Goal: Task Accomplishment & Management: Manage account settings

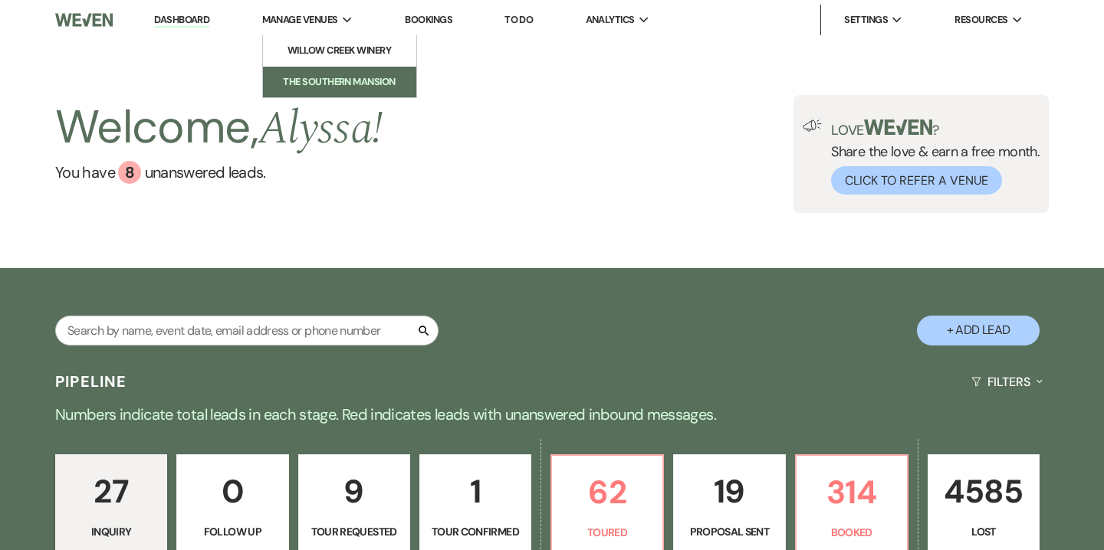
click at [330, 94] on link "The Southern Mansion" at bounding box center [339, 82] width 153 height 31
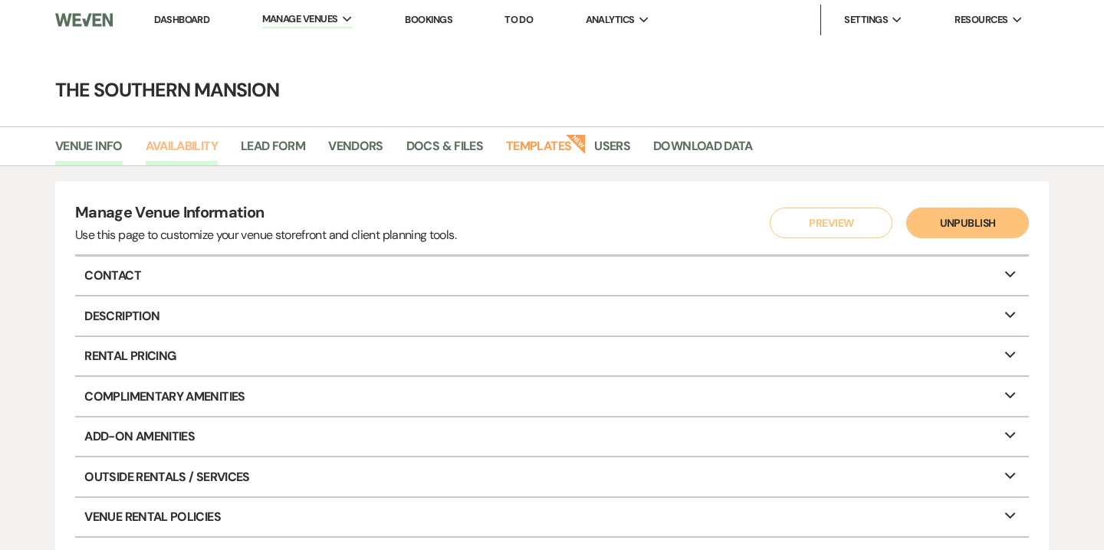
click at [217, 153] on link "Availability" at bounding box center [182, 150] width 72 height 29
select select "2"
select select "2026"
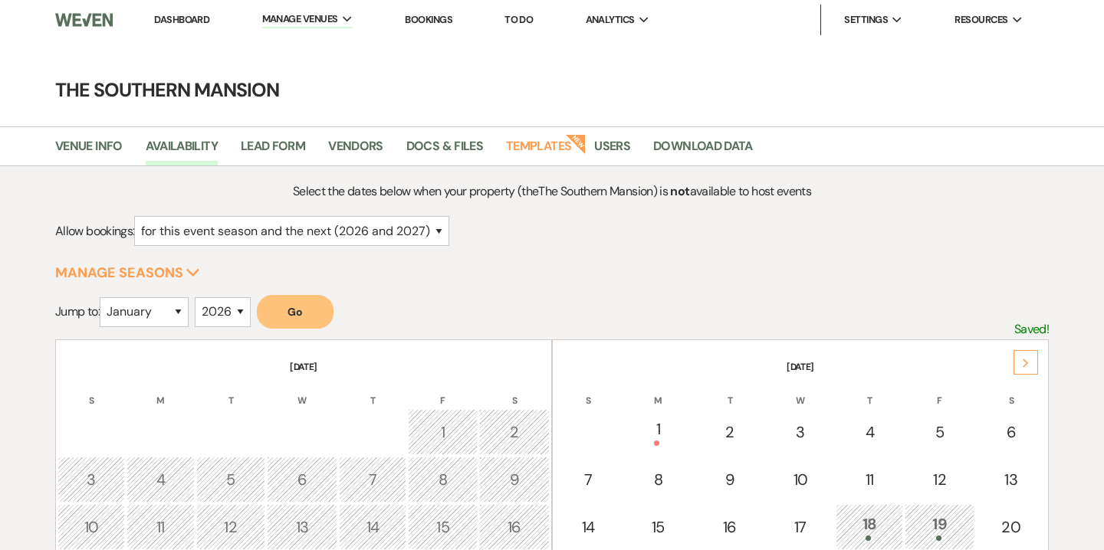
click at [1020, 373] on table "[DATE] S M T W T F S 1 2 3 4 5 6 7 8 9 10 11 12 13 14 15 16 17 18 19 20 21 22 2…" at bounding box center [800, 518] width 497 height 356
click at [1020, 371] on div "Next" at bounding box center [1026, 362] width 25 height 25
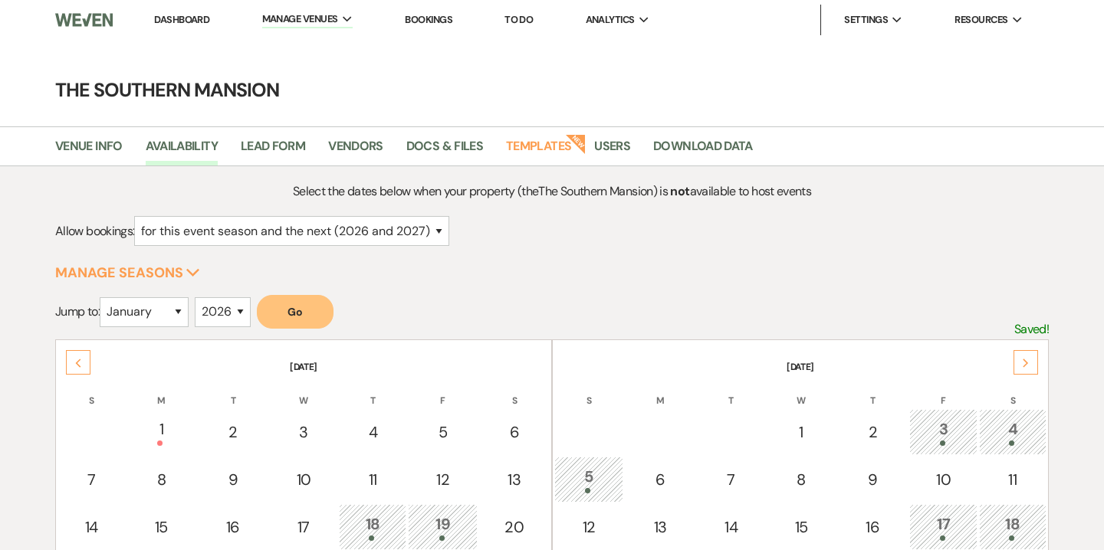
click at [1020, 371] on div "Next" at bounding box center [1026, 362] width 25 height 25
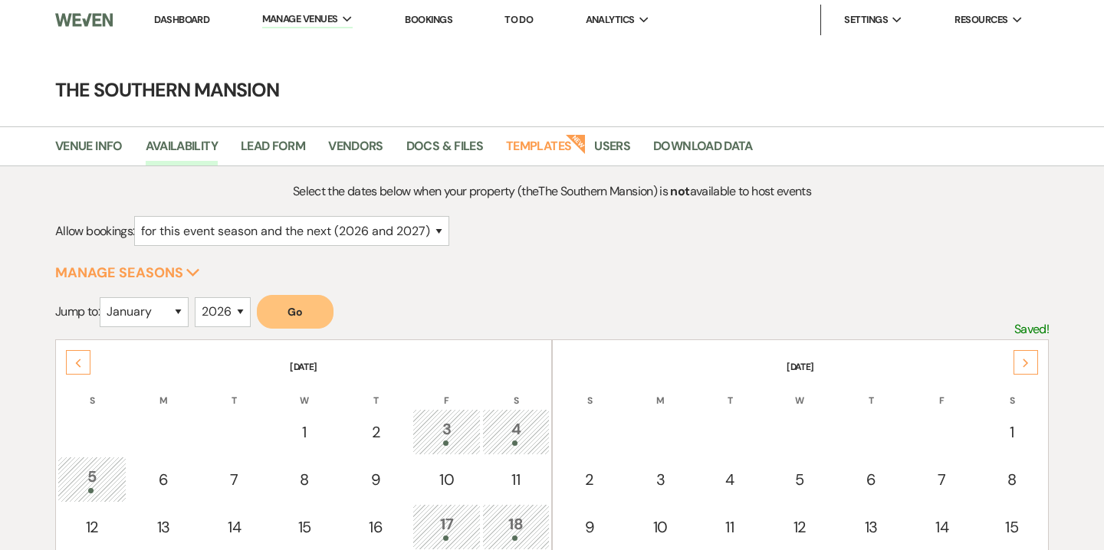
click at [1020, 371] on div "Next" at bounding box center [1026, 362] width 25 height 25
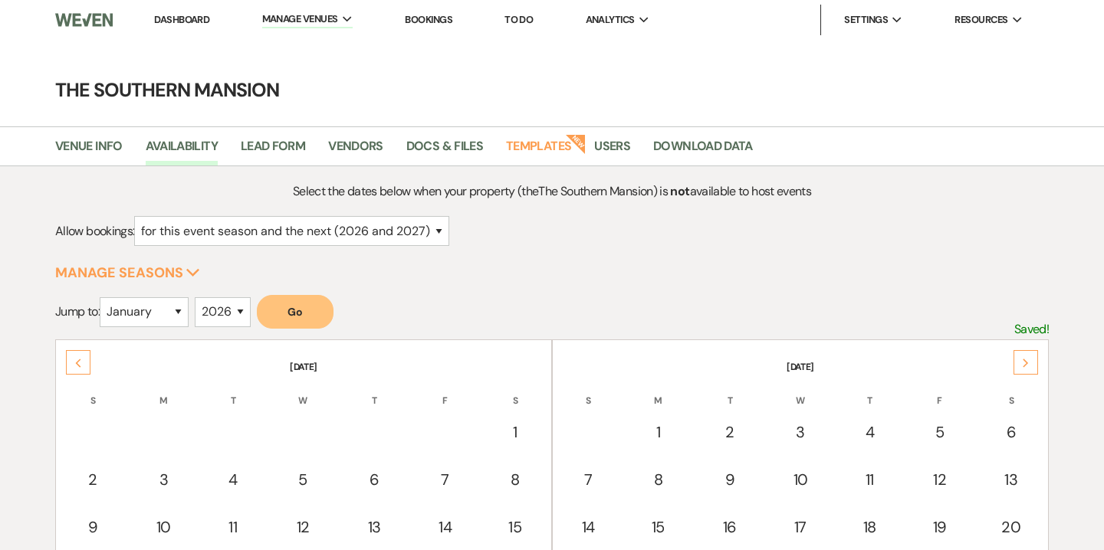
click at [1020, 371] on div "Next" at bounding box center [1026, 362] width 25 height 25
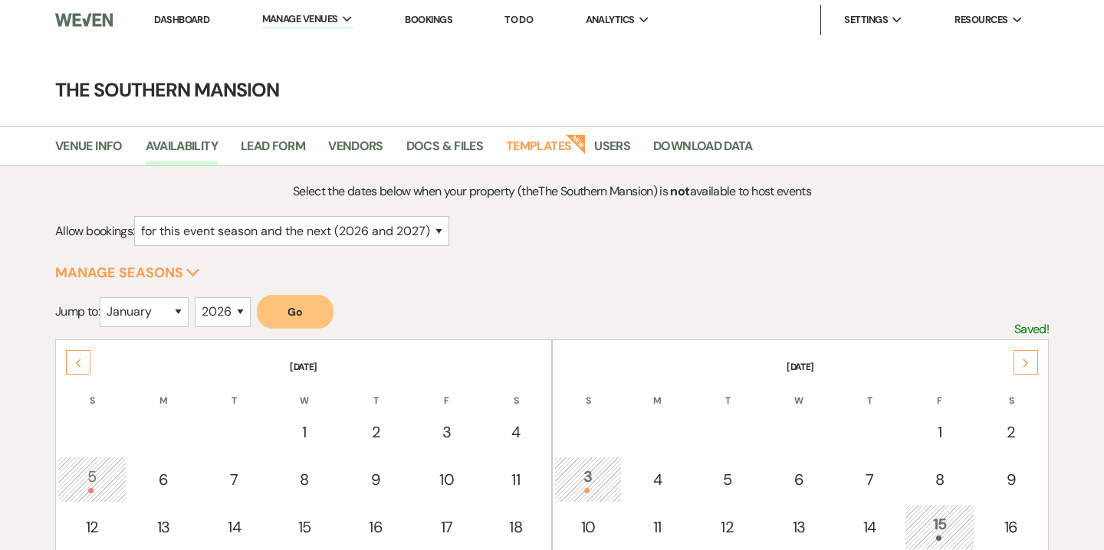
click at [1020, 371] on div "Next" at bounding box center [1026, 362] width 25 height 25
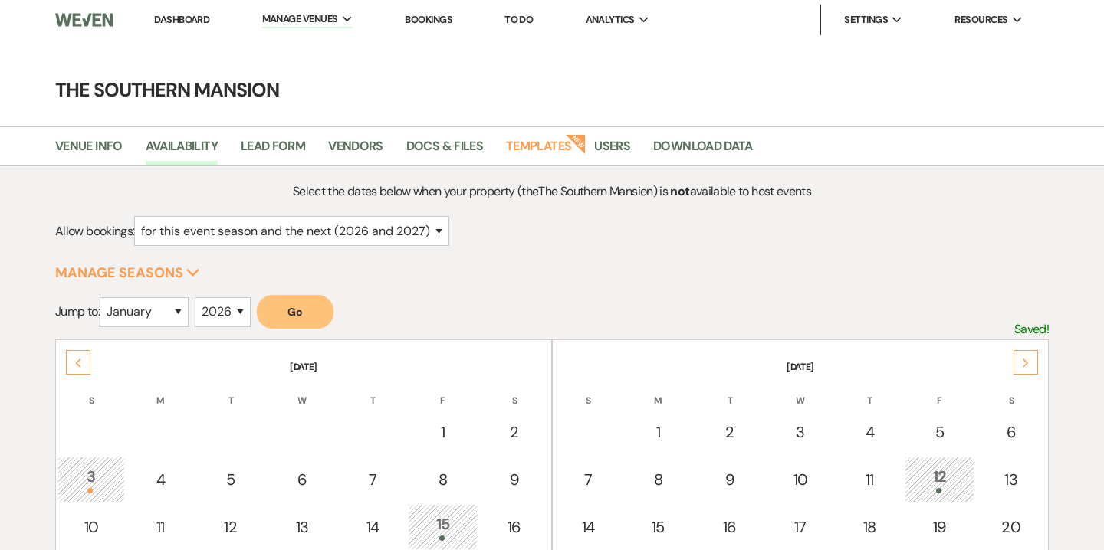
click at [1020, 371] on div "Next" at bounding box center [1026, 362] width 25 height 25
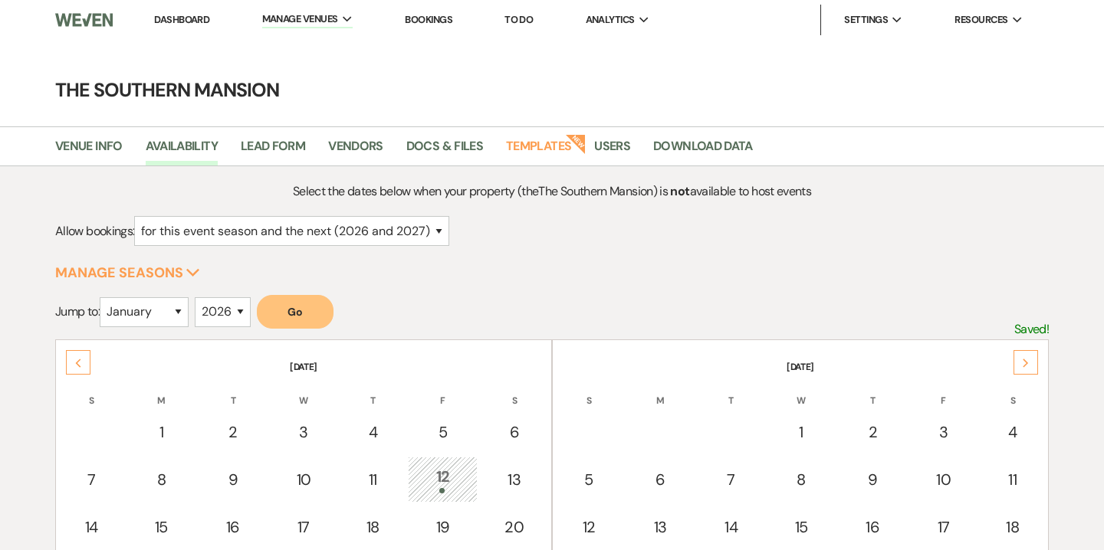
click at [1020, 371] on div "Next" at bounding box center [1026, 362] width 25 height 25
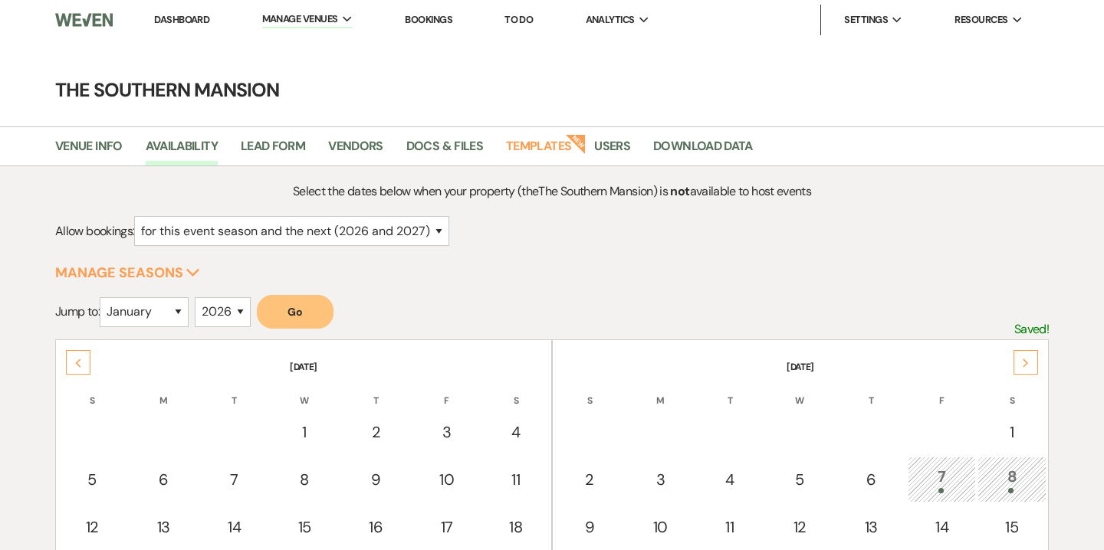
click at [1020, 371] on div "Next" at bounding box center [1026, 362] width 25 height 25
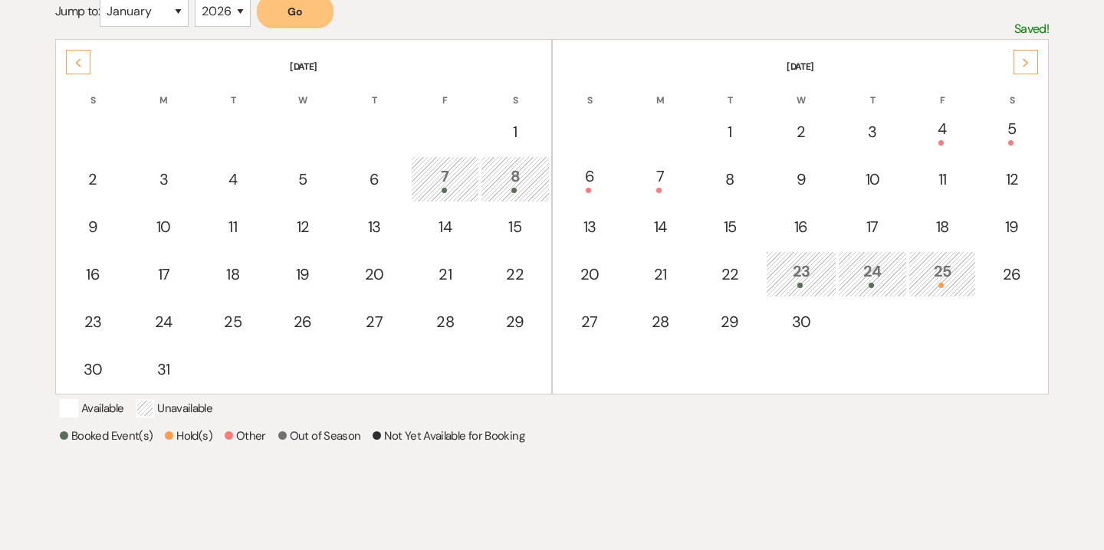
scroll to position [306, 0]
